Goal: Task Accomplishment & Management: Manage account settings

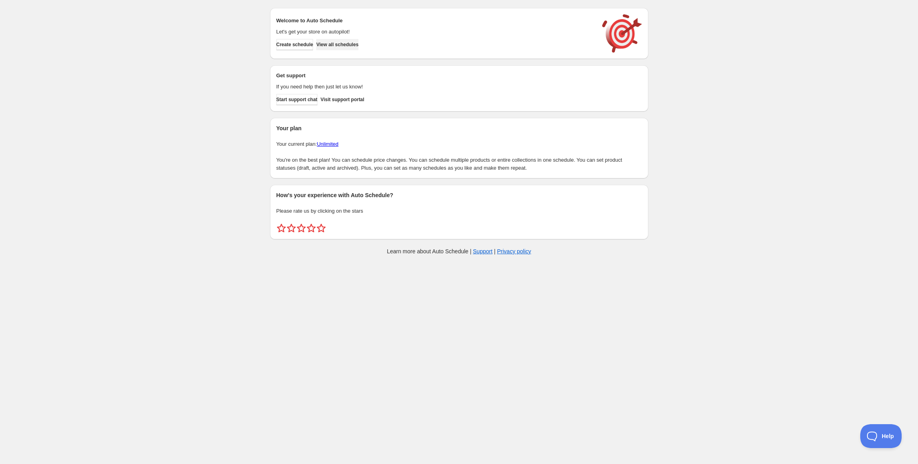
click at [350, 47] on span "View all schedules" at bounding box center [337, 44] width 42 height 6
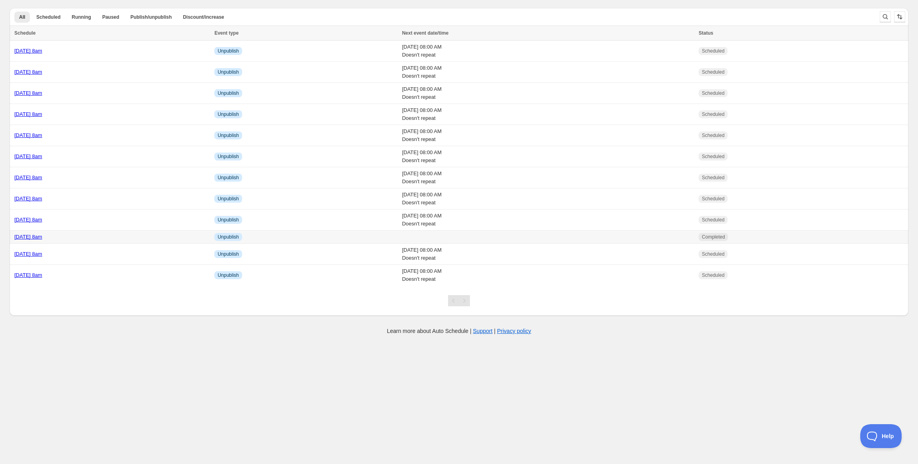
click at [42, 238] on link "Tuesday 2nd September @ 8am" at bounding box center [28, 237] width 28 height 6
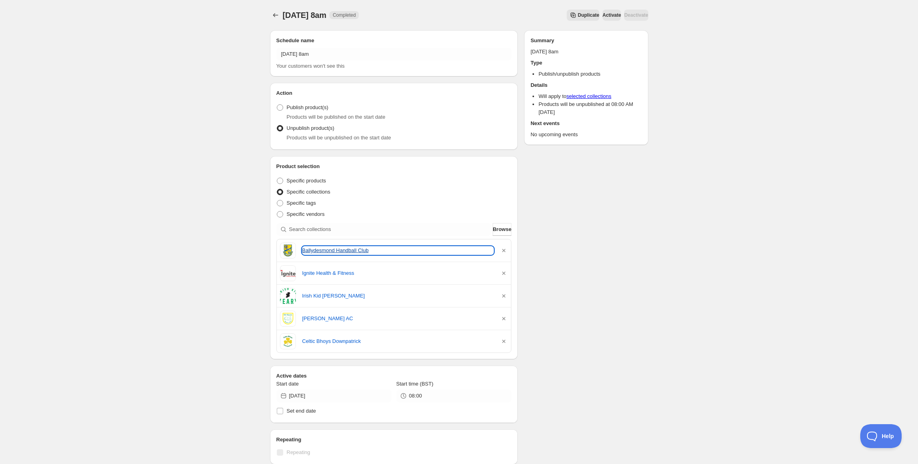
click at [363, 248] on link "Ballydesmond Handball Club" at bounding box center [398, 250] width 192 height 8
click at [314, 267] on div "Ignite Health & Fitness" at bounding box center [394, 273] width 228 height 16
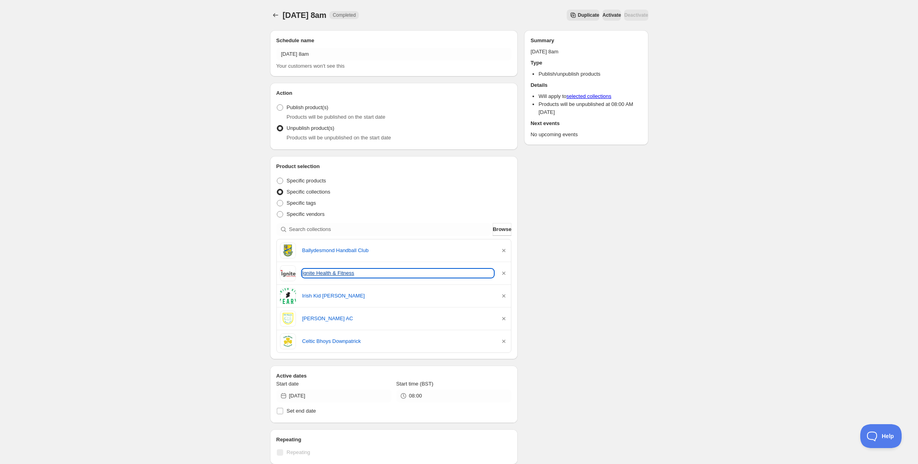
click at [314, 273] on link "Ignite Health & Fitness" at bounding box center [398, 273] width 192 height 8
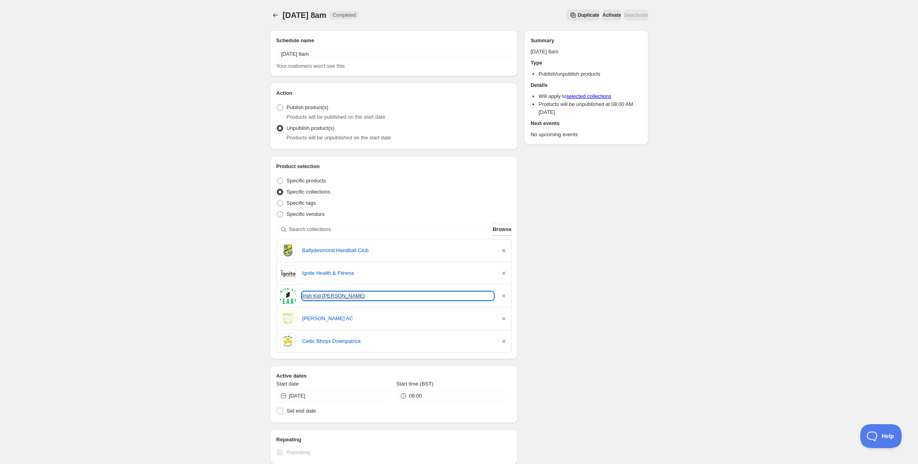
click at [312, 293] on link "Irish Kid Keary" at bounding box center [398, 296] width 192 height 8
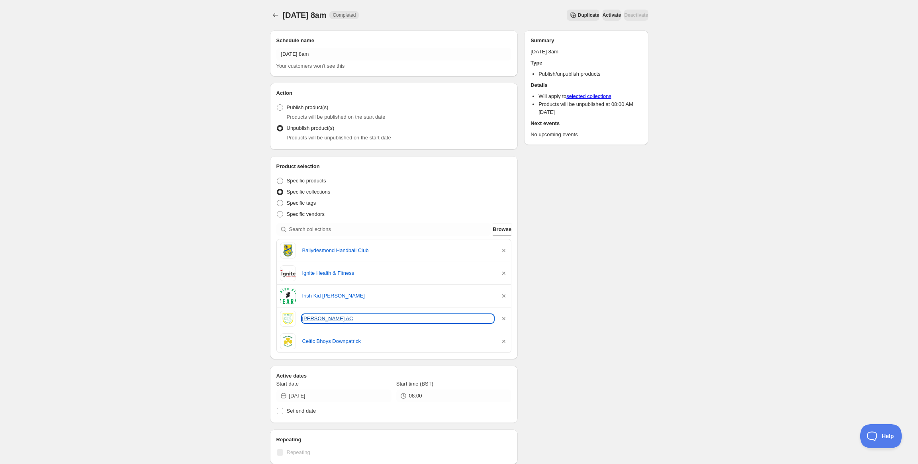
click at [316, 320] on link "Kilkerley AC" at bounding box center [398, 319] width 192 height 8
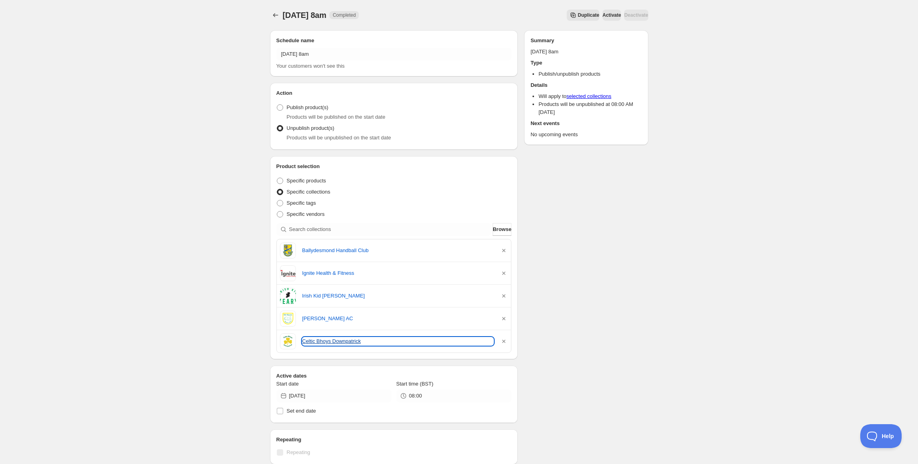
click at [315, 338] on link "Celtic Bhoys Downpatrick" at bounding box center [398, 341] width 192 height 8
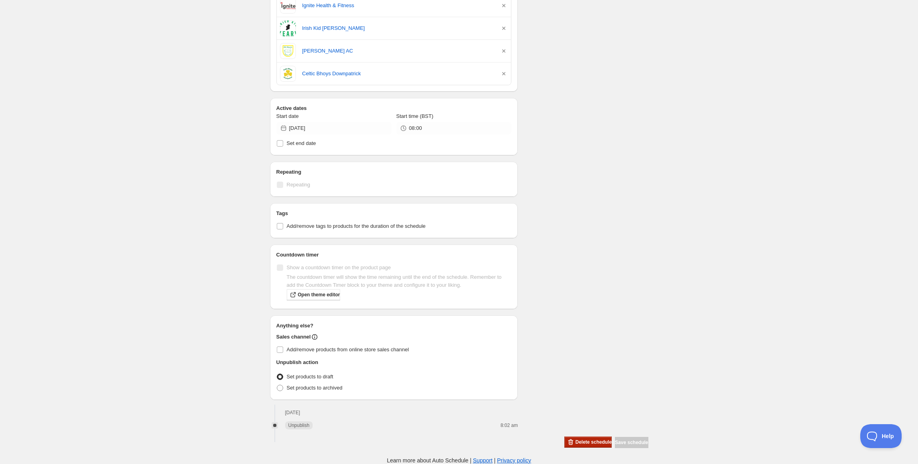
click at [573, 437] on button "Delete schedule" at bounding box center [587, 441] width 47 height 11
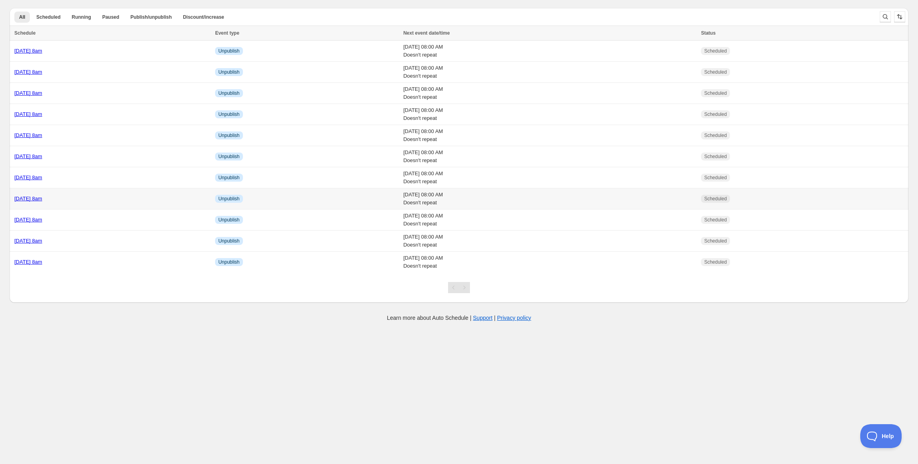
click at [76, 192] on td "Wednesday 3rd September @ 8am" at bounding box center [111, 198] width 203 height 21
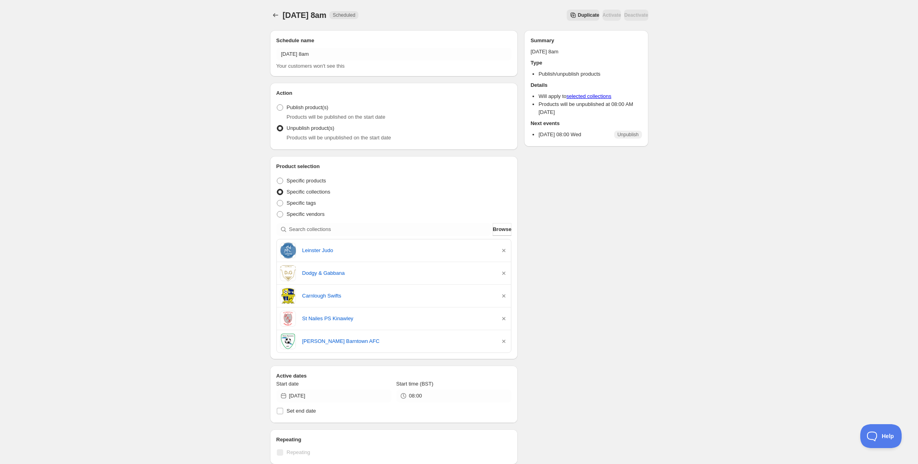
click at [234, 123] on div "Wednesday 3rd September @ 8am. This page is ready Wednesday 3rd September @ 8am…" at bounding box center [459, 351] width 918 height 702
